Goal: Task Accomplishment & Management: Manage account settings

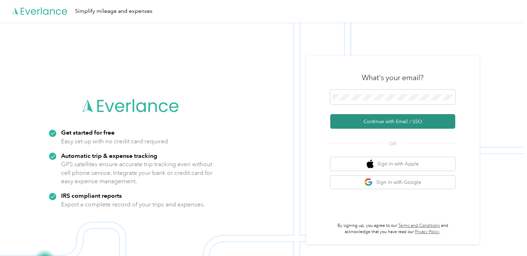
drag, startPoint x: 361, startPoint y: 120, endPoint x: 353, endPoint y: 121, distance: 8.0
click at [353, 121] on button "Continue with Email / SSO" at bounding box center [392, 121] width 125 height 15
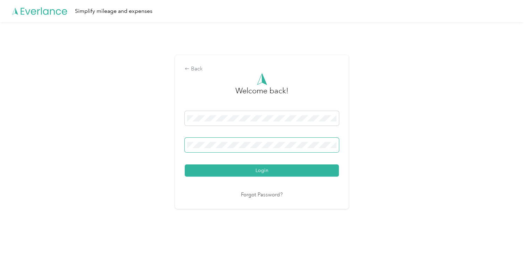
click at [216, 150] on span at bounding box center [262, 145] width 154 height 15
click at [302, 162] on div "Login" at bounding box center [262, 144] width 154 height 66
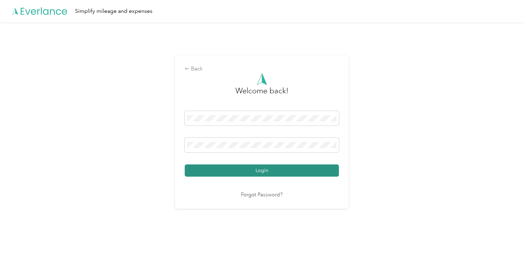
click at [296, 173] on button "Login" at bounding box center [262, 171] width 154 height 12
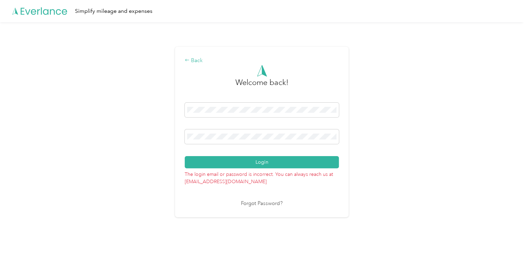
click at [196, 64] on div "Back" at bounding box center [262, 61] width 154 height 8
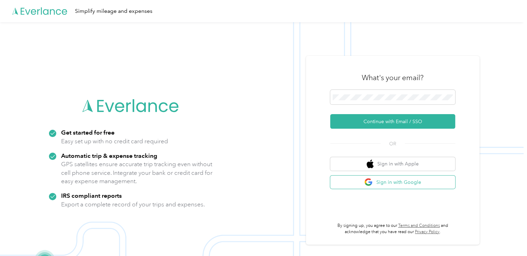
click at [403, 185] on button "Sign in with Google" at bounding box center [392, 183] width 125 height 14
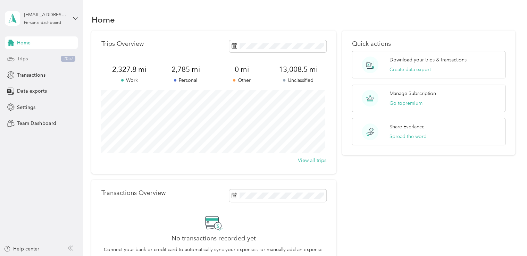
click at [33, 60] on div "Trips 2057" at bounding box center [41, 59] width 73 height 13
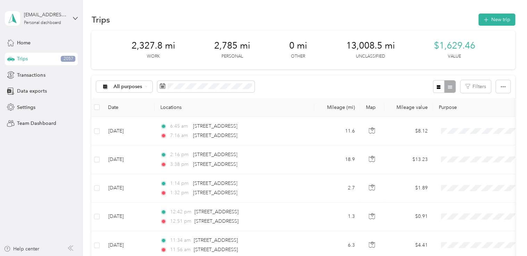
click at [364, 40] on span "13,008.5 mi" at bounding box center [370, 45] width 49 height 11
click at [142, 87] on span "All purposes" at bounding box center [128, 86] width 29 height 5
click at [132, 115] on li "Unclassified" at bounding box center [125, 111] width 56 height 12
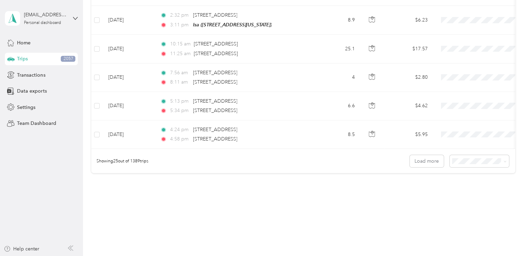
scroll to position [688, 0]
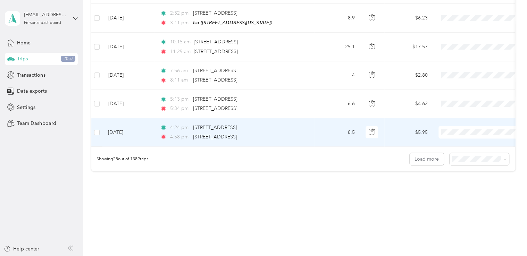
click at [458, 152] on span "Personal" at bounding box center [488, 151] width 64 height 7
click at [456, 126] on span at bounding box center [482, 132] width 86 height 13
click at [456, 131] on span at bounding box center [482, 132] width 86 height 13
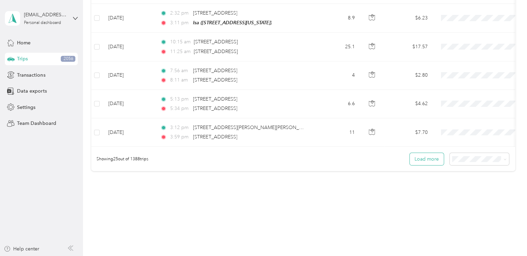
click at [427, 156] on button "Load more" at bounding box center [427, 159] width 34 height 12
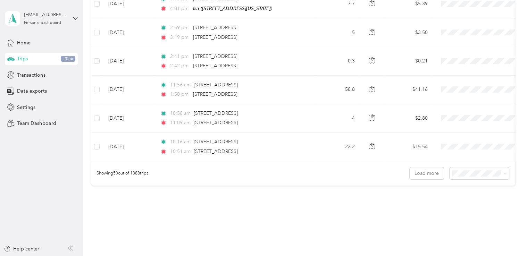
scroll to position [1392, 0]
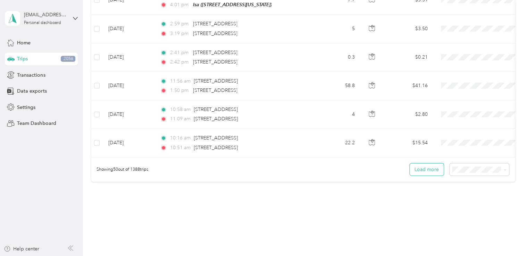
click at [428, 169] on button "Load more" at bounding box center [427, 170] width 34 height 12
click at [477, 171] on span at bounding box center [479, 170] width 59 height 12
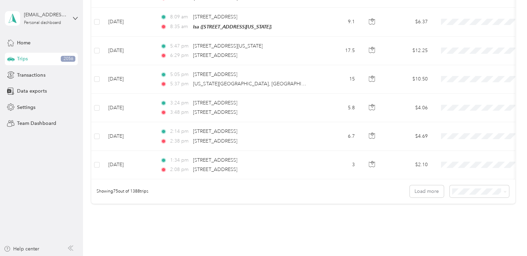
scroll to position [2101, 0]
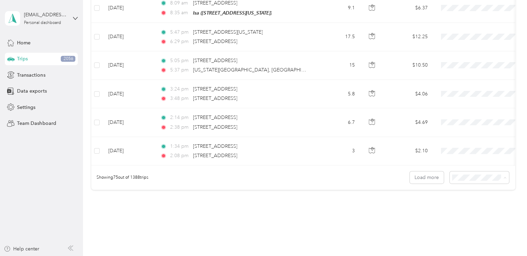
click at [466, 205] on span "100 per load" at bounding box center [467, 208] width 28 height 6
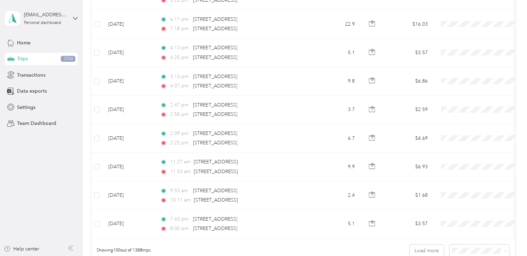
scroll to position [2746, 0]
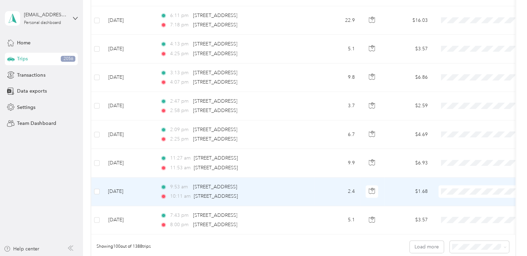
click at [468, 185] on span at bounding box center [482, 191] width 86 height 13
click at [465, 89] on span "Personal" at bounding box center [488, 91] width 64 height 7
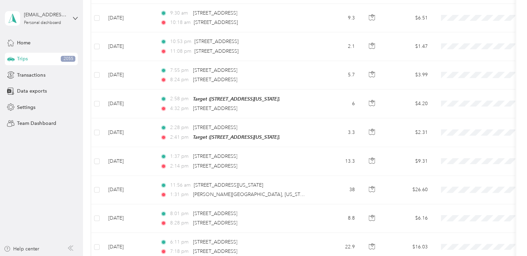
scroll to position [2492, 0]
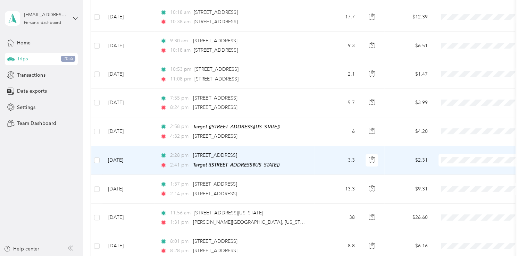
click at [464, 161] on li "Work" at bounding box center [482, 156] width 86 height 12
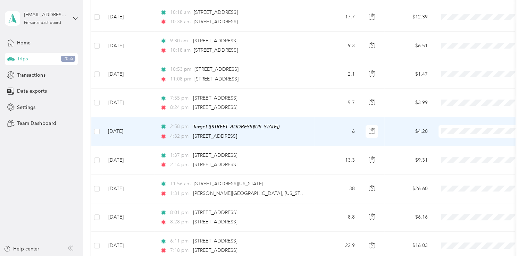
click at [459, 132] on span "Work" at bounding box center [488, 130] width 64 height 7
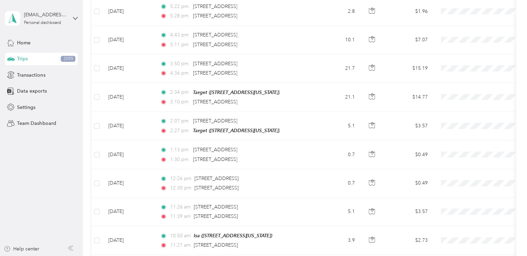
scroll to position [1817, 0]
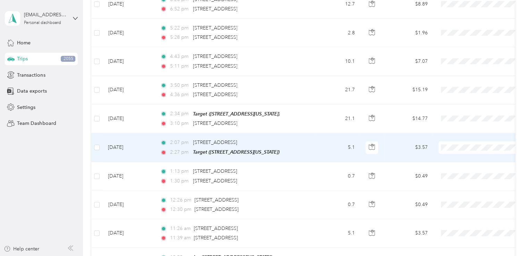
click at [459, 141] on span at bounding box center [482, 147] width 86 height 13
click at [462, 151] on span "Work" at bounding box center [488, 150] width 64 height 7
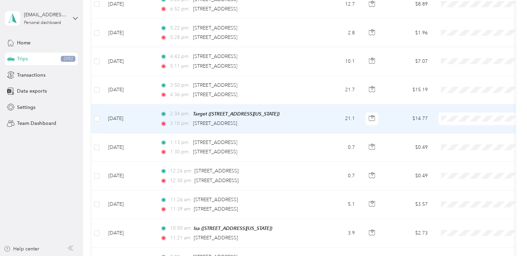
click at [454, 124] on li "Work" at bounding box center [482, 121] width 86 height 12
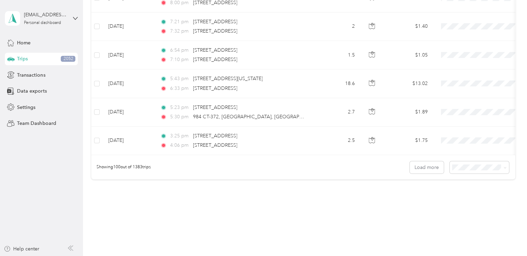
scroll to position [2835, 0]
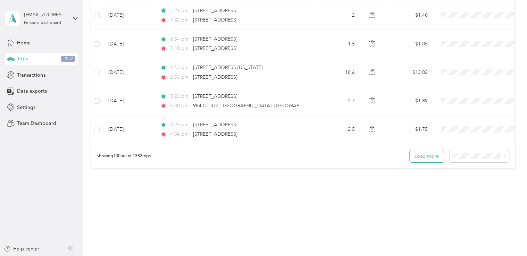
click at [430, 150] on button "Load more" at bounding box center [427, 156] width 34 height 12
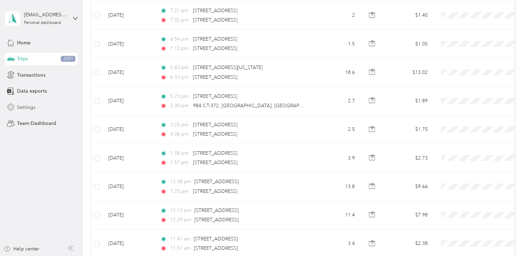
click at [23, 111] on div "Settings" at bounding box center [41, 107] width 73 height 13
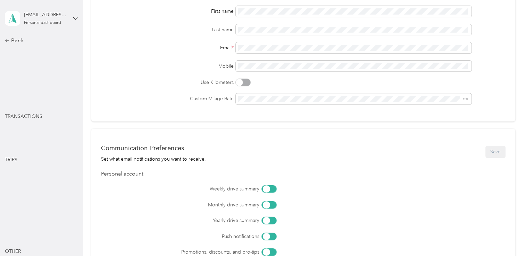
scroll to position [245, 0]
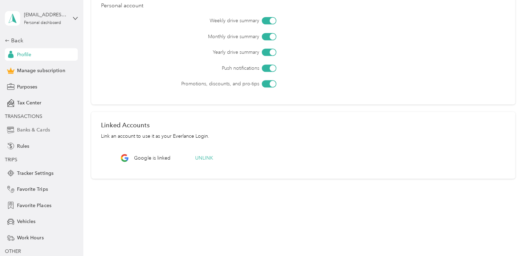
click at [32, 130] on span "Banks & Cards" at bounding box center [33, 129] width 33 height 7
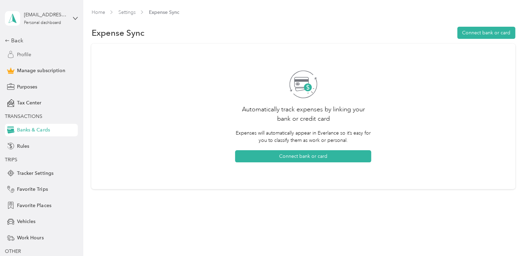
click at [26, 56] on span "Profile" at bounding box center [24, 54] width 14 height 7
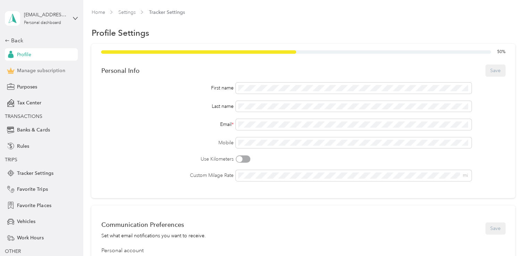
click at [31, 72] on span "Manage subscription" at bounding box center [41, 70] width 48 height 7
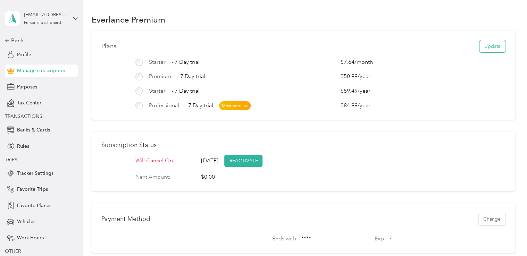
click at [484, 49] on button "Update" at bounding box center [493, 46] width 26 height 12
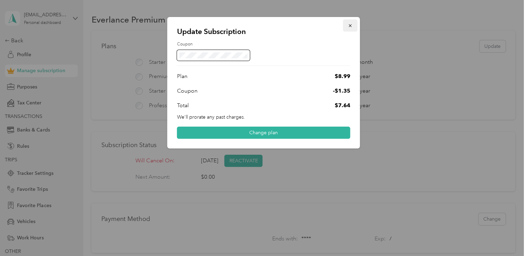
click at [352, 28] on button "button" at bounding box center [350, 25] width 15 height 12
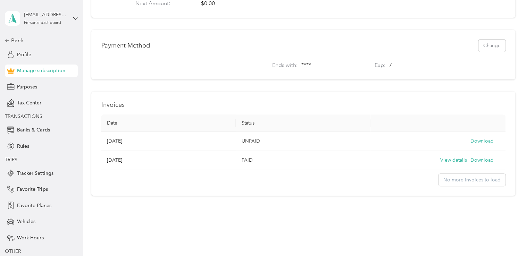
scroll to position [179, 0]
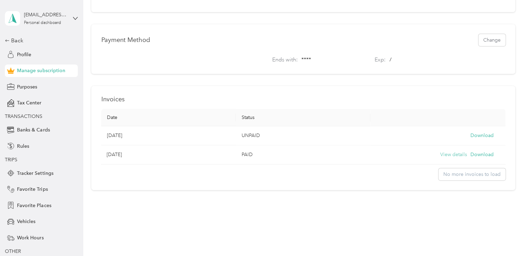
click at [443, 159] on button "View details" at bounding box center [453, 155] width 27 height 8
click at [117, 146] on td "[DATE]" at bounding box center [168, 135] width 135 height 19
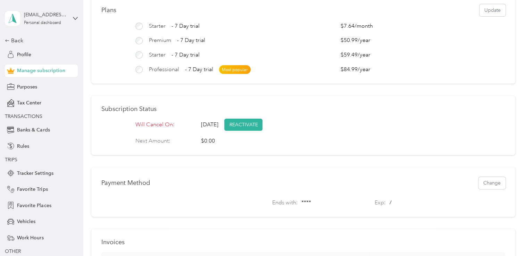
scroll to position [0, 0]
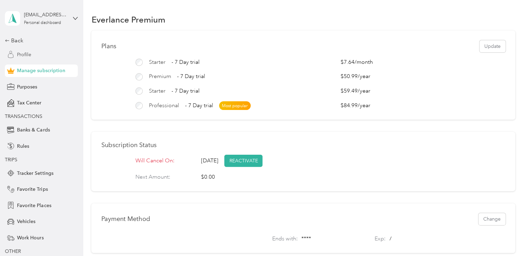
click at [32, 53] on div "Profile" at bounding box center [41, 54] width 73 height 13
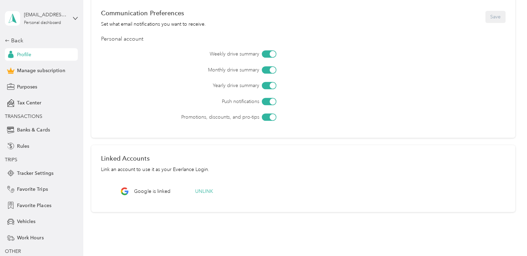
scroll to position [245, 0]
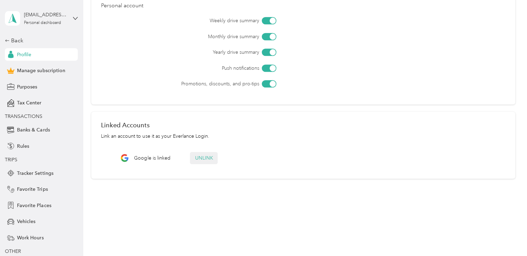
click at [211, 157] on button "Unlink" at bounding box center [204, 158] width 28 height 12
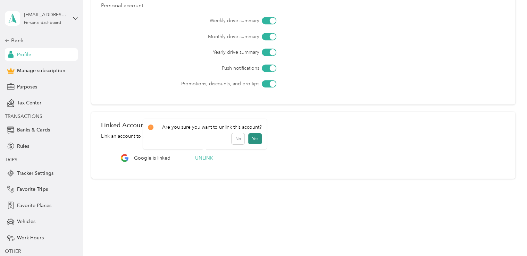
click at [251, 141] on button "Yes" at bounding box center [255, 138] width 14 height 11
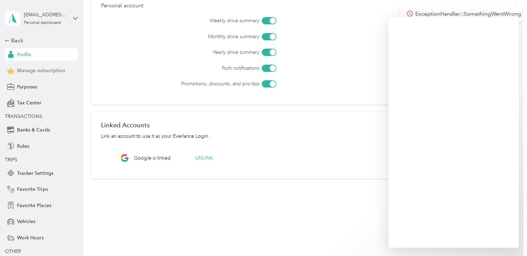
click at [56, 74] on span "Manage subscription" at bounding box center [41, 70] width 48 height 7
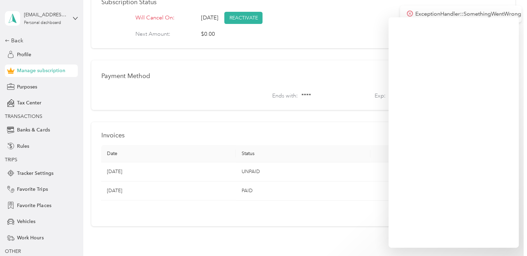
scroll to position [201, 0]
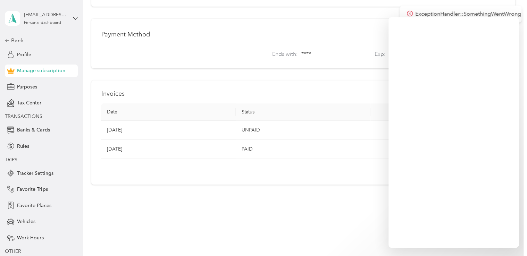
click at [330, 34] on div "Payment Method Change" at bounding box center [303, 34] width 404 height 12
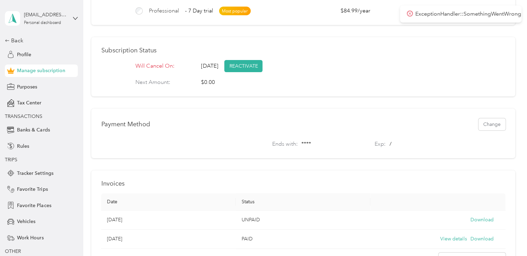
scroll to position [160, 0]
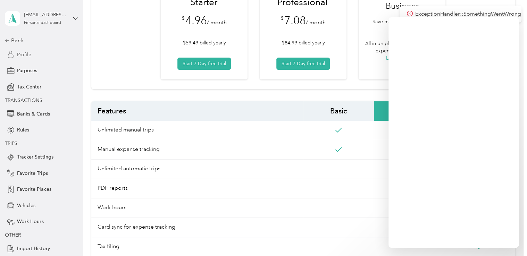
click at [16, 58] on div "Profile" at bounding box center [41, 54] width 73 height 13
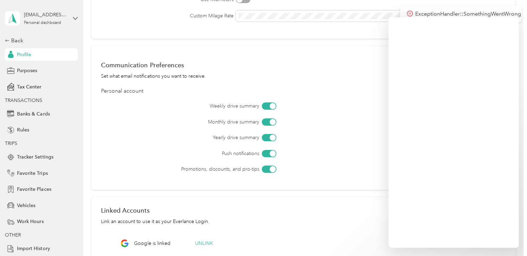
click at [19, 57] on span "Profile" at bounding box center [24, 54] width 14 height 7
click at [16, 45] on div "Back Profile Purposes Tax Center TRANSACTIONS Banks & Cards Rules TRIPS Tracker…" at bounding box center [41, 145] width 73 height 219
click at [15, 39] on div "Back" at bounding box center [39, 40] width 69 height 8
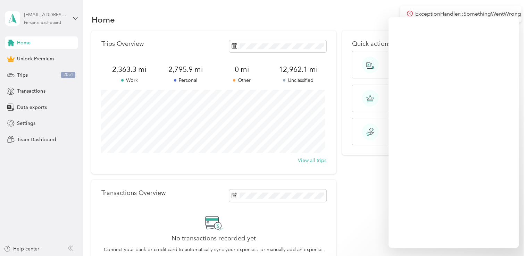
click at [34, 17] on div "[EMAIL_ADDRESS][DOMAIN_NAME]" at bounding box center [45, 14] width 43 height 7
click at [31, 58] on div "Log out" at bounding box center [78, 57] width 136 height 12
